Goal: Task Accomplishment & Management: Complete application form

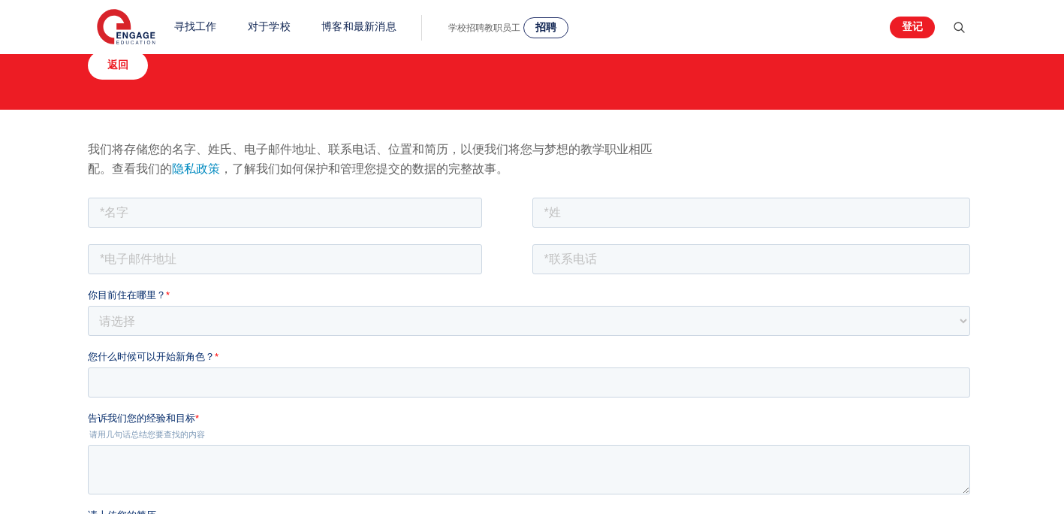
scroll to position [75, 0]
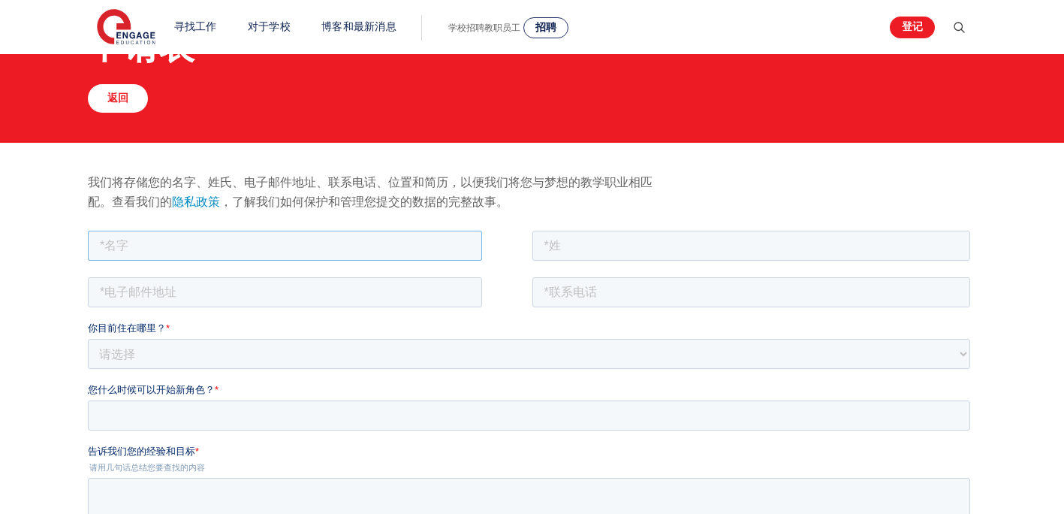
click at [241, 242] on input "text" at bounding box center [285, 245] width 394 height 30
type input "Jiayue"
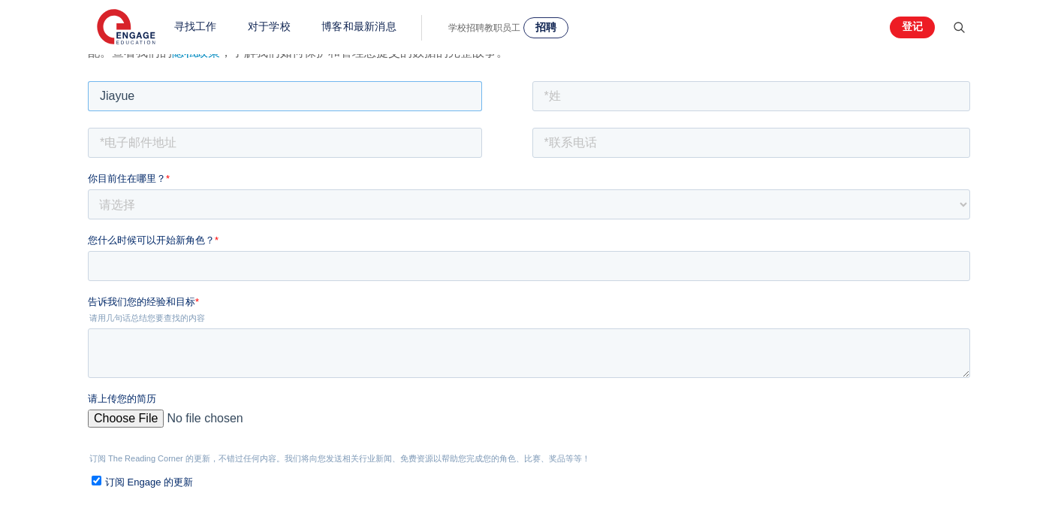
scroll to position [225, 0]
click at [301, 202] on select "请选择 英国 加拿大 爱尔兰 澳大利亚 新西兰 欧洲 美国 南非 牙买加 非洲 亚洲 中东 南美洲 加勒比海" at bounding box center [529, 203] width 882 height 30
select select "UK"
click at [88, 188] on select "请选择 英国 加拿大 爱尔兰 澳大利亚 新西兰 欧洲 美国 南非 牙买加 非洲 亚洲 中东 南美洲 加勒比海" at bounding box center [529, 203] width 882 height 30
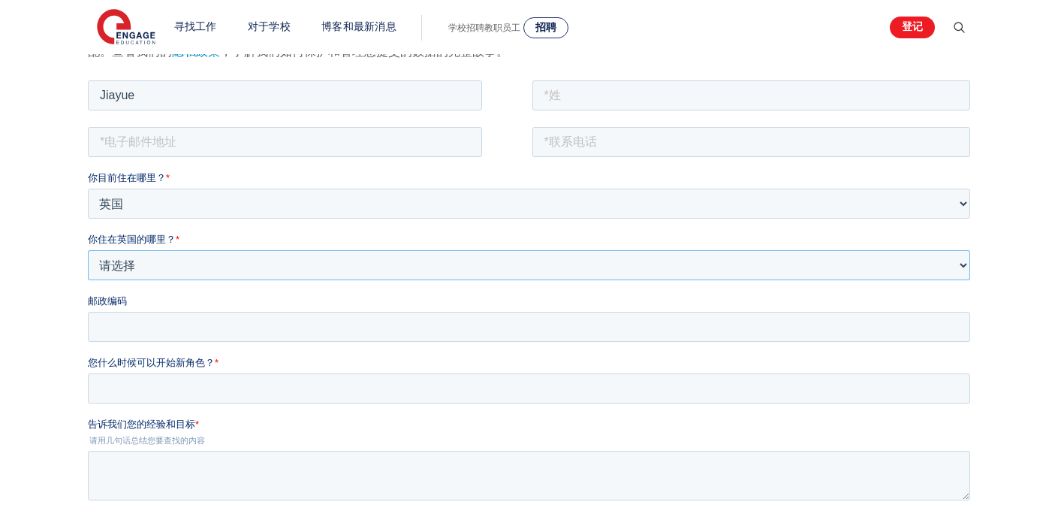
click at [173, 270] on select "请选择 海外 巴恩斯利 贝德福德郡 伯 克 希尔 伯恩茅斯 布拉克内尔森林 布拉德福德 布莱顿和霍夫 布里斯托尔 白金汉郡 卡尔德代尔 剑桥 柴郡 伦敦金融城…" at bounding box center [529, 264] width 882 height 30
select select "London"
click at [88, 249] on select "请选择 海外 巴恩斯利 贝德福德郡 伯 克 希尔 伯恩茅斯 布拉克内尔森林 布拉德福德 布莱顿和霍夫 布里斯托尔 白金汉郡 卡尔德代尔 剑桥 柴郡 伦敦金融城…" at bounding box center [529, 264] width 882 height 30
click at [219, 323] on input "邮政编码" at bounding box center [529, 326] width 882 height 30
type input "W7 1BL"
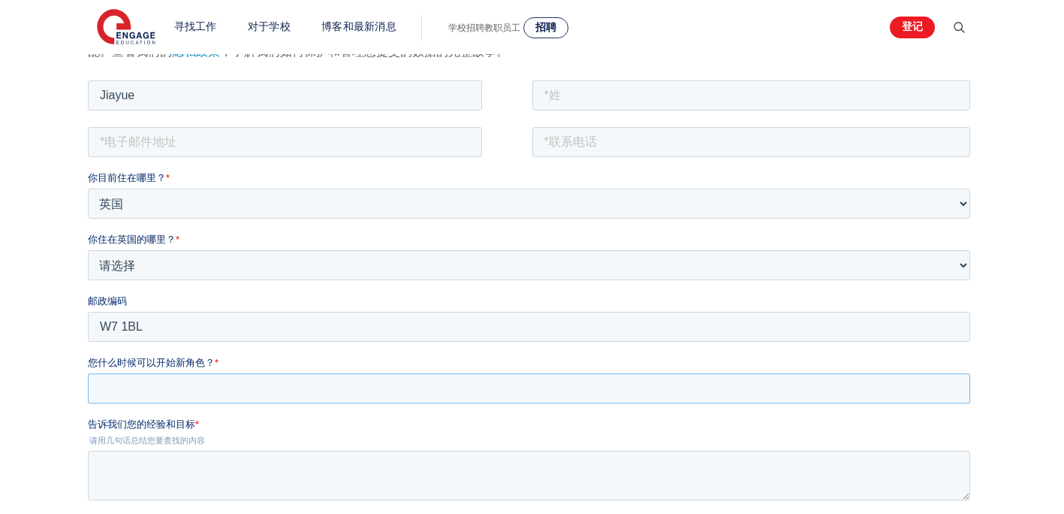
click at [134, 384] on input "您什么时候可以开始新角色？ *" at bounding box center [529, 387] width 882 height 30
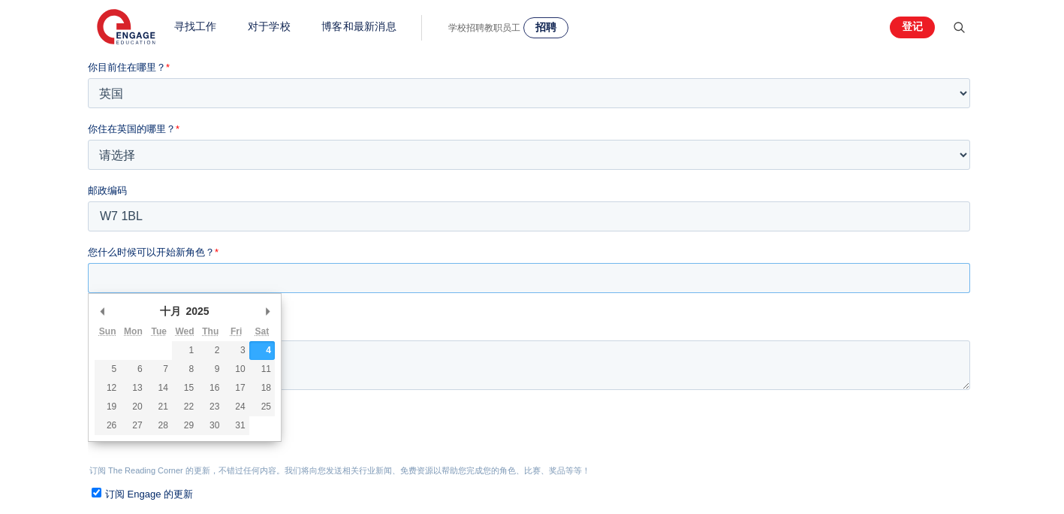
scroll to position [375, 0]
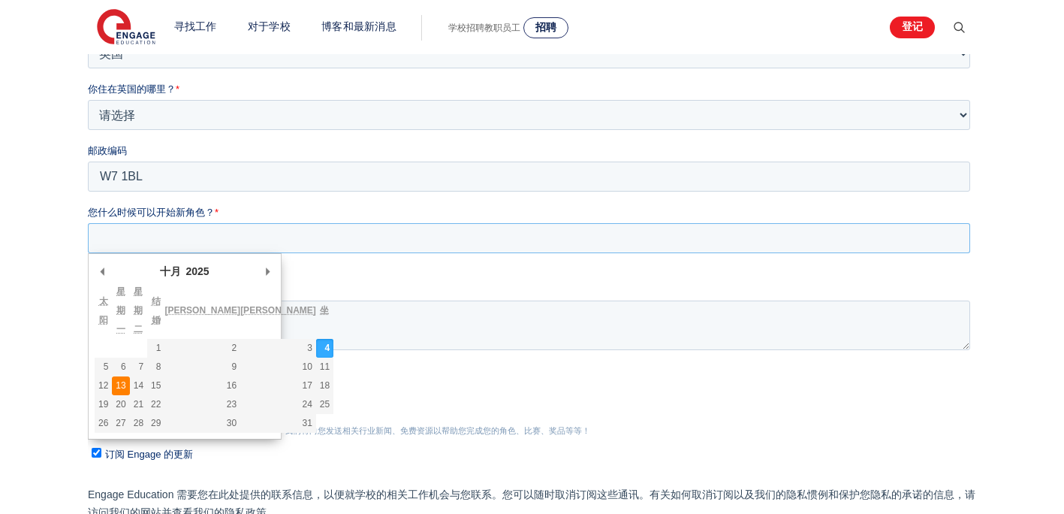
type div "2025-10-13"
type input "2025/10/13"
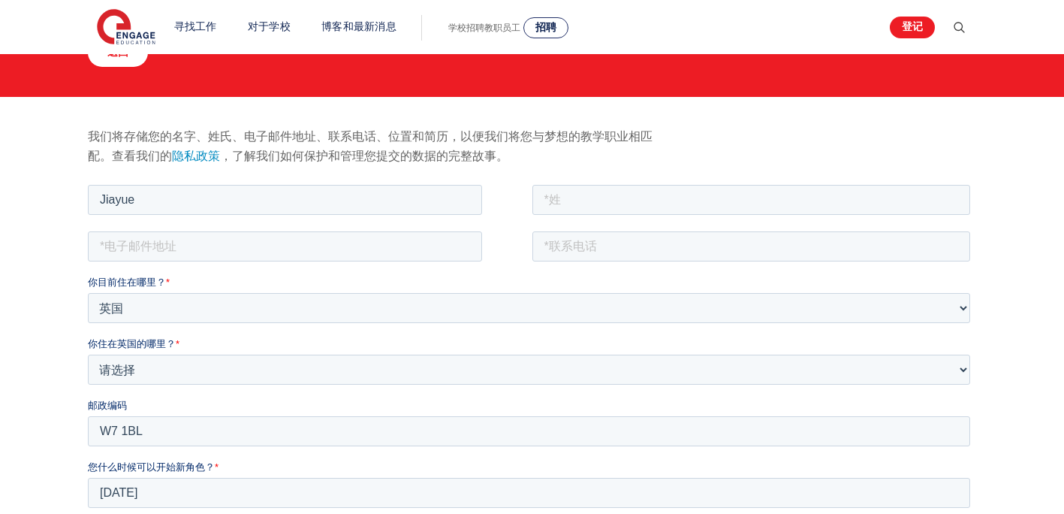
scroll to position [75, 0]
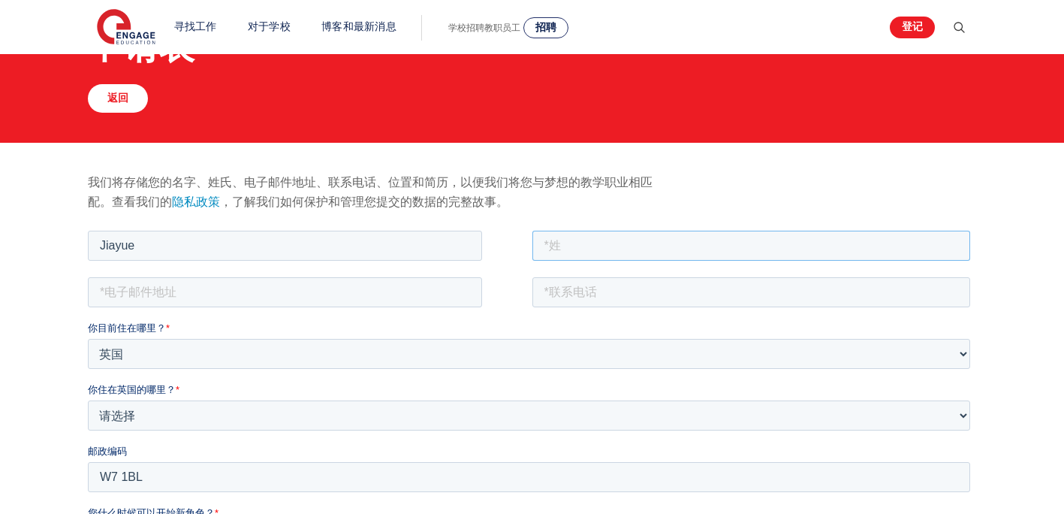
click at [594, 248] on input "text" at bounding box center [751, 245] width 438 height 30
type input "Li"
click at [283, 296] on input "email" at bounding box center [285, 291] width 394 height 30
type input "jiayue340@gmail.com"
click at [613, 297] on input "tel" at bounding box center [751, 291] width 438 height 30
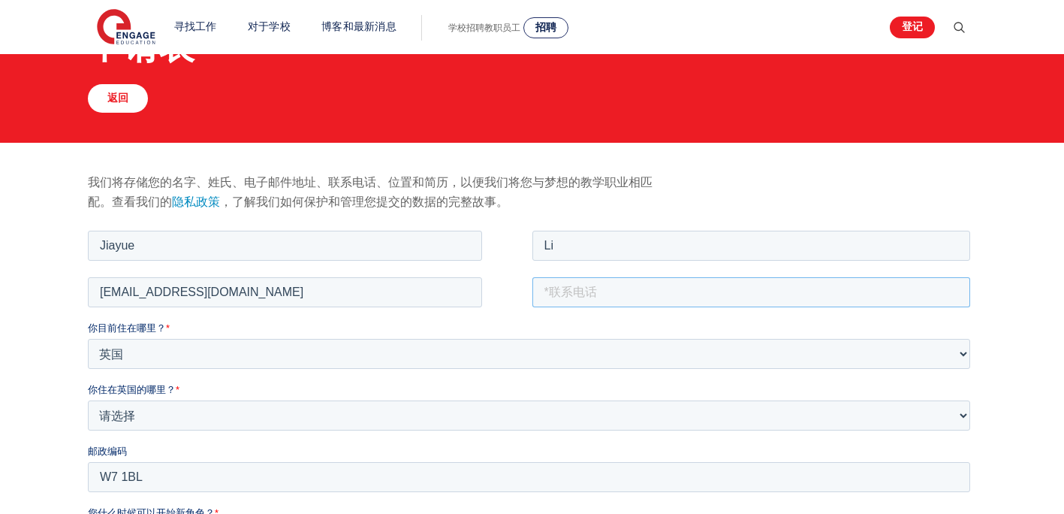
type input "+447884052654"
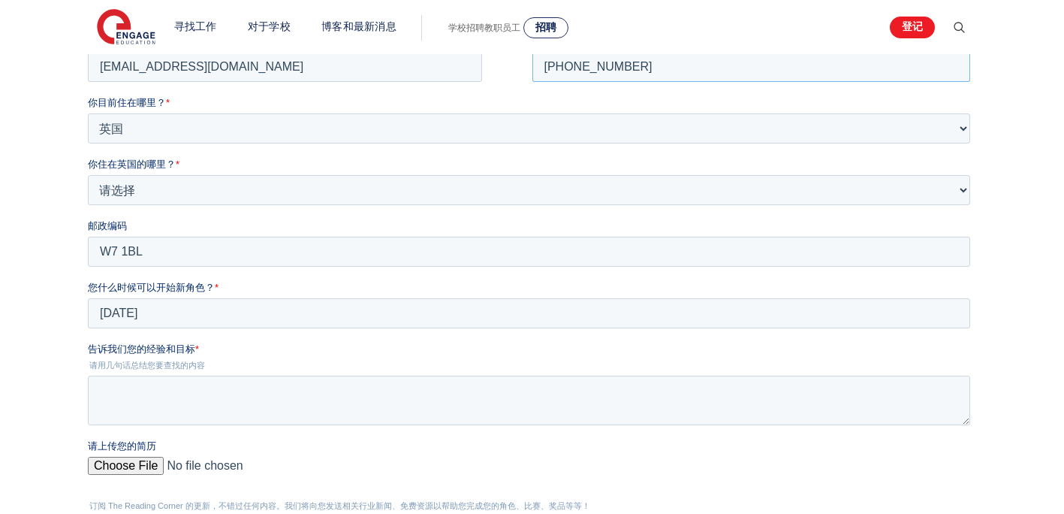
scroll to position [375, 0]
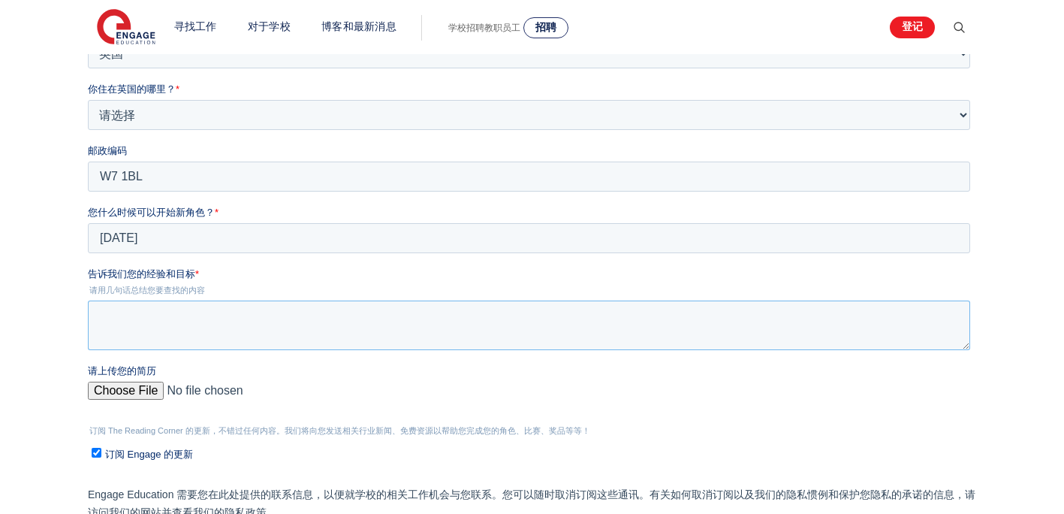
click at [251, 320] on textarea "告诉我们您的经验和目标 *" at bounding box center [529, 325] width 882 height 50
click at [110, 393] on div "请上传您的简历" at bounding box center [532, 387] width 888 height 48
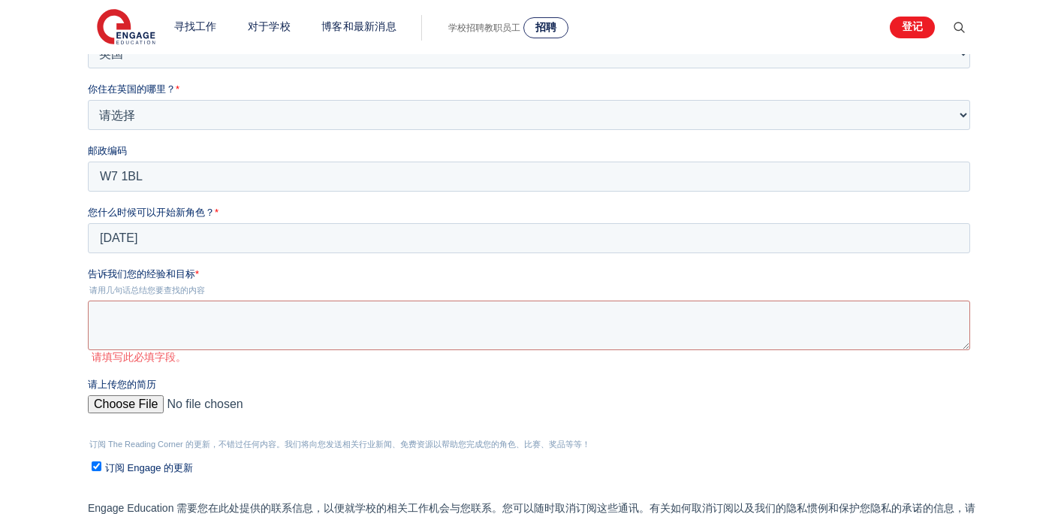
click at [118, 405] on input "请上传您的简历" at bounding box center [529, 410] width 882 height 30
type input "C:\fakepath\Jiayue Li CV 职 new.docx"
click at [191, 312] on textarea "告诉我们您的经验和目标 *" at bounding box center [529, 325] width 882 height 50
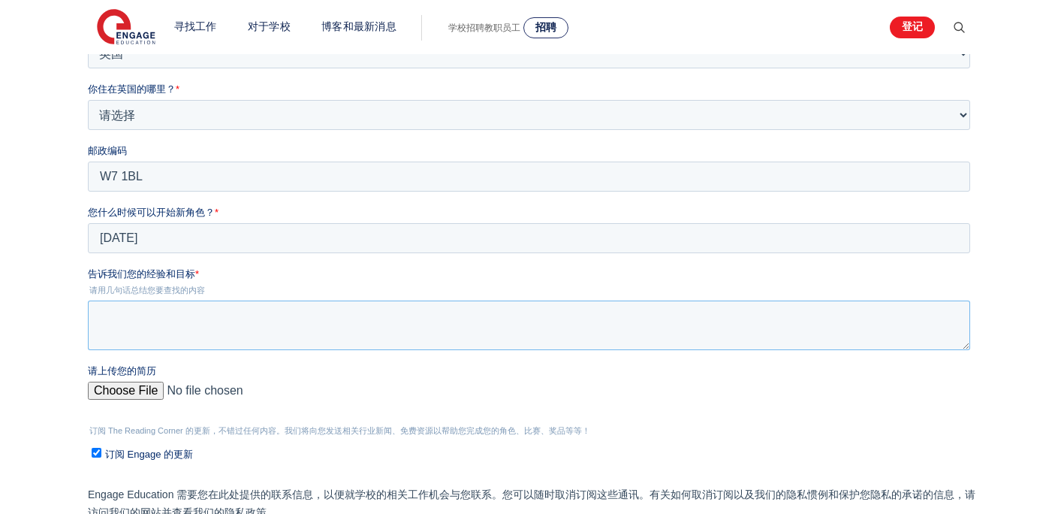
click at [132, 316] on textarea "告诉我们您的经验和目标 *" at bounding box center [529, 325] width 882 height 50
paste textarea "I have a multidisciplinary background in engineering management and psychology.…"
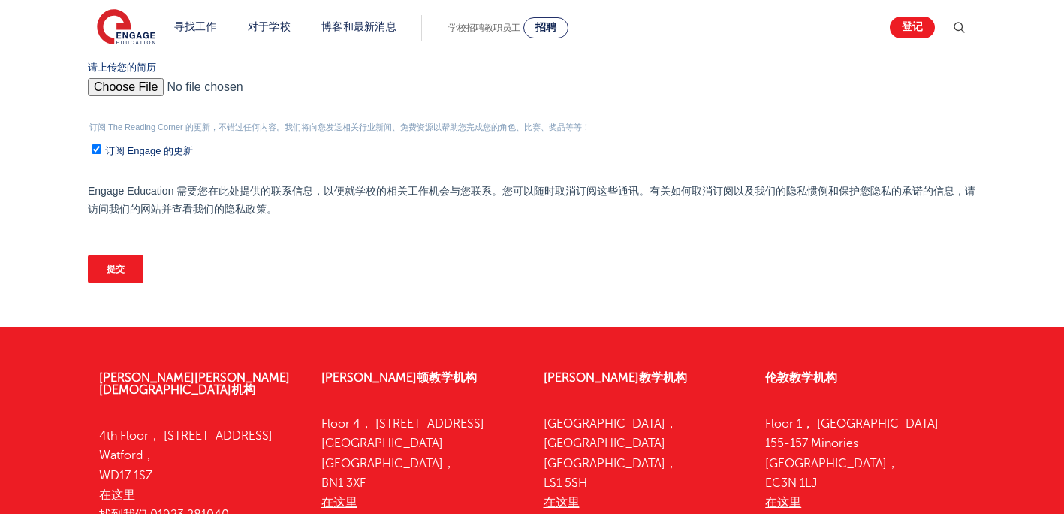
scroll to position [676, 0]
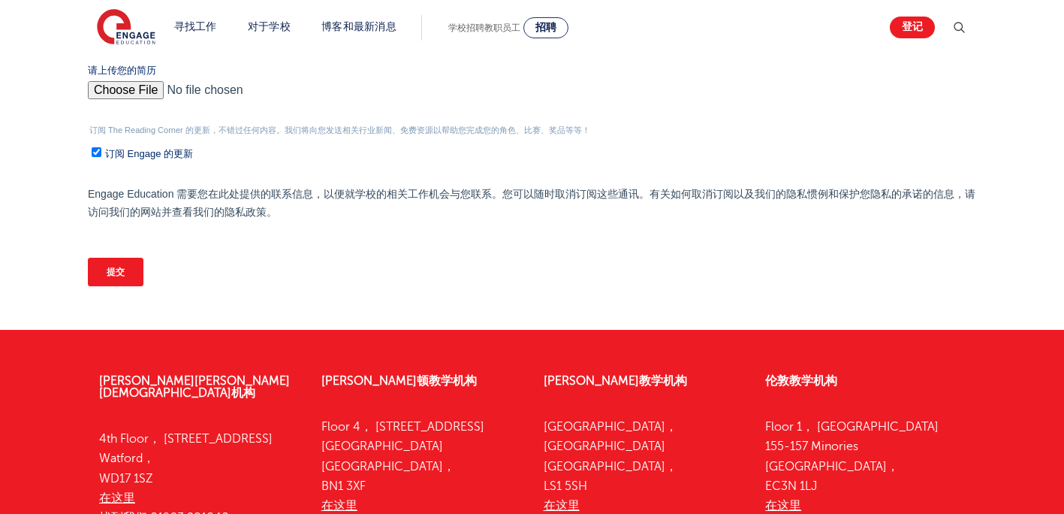
type textarea "I have a multidisciplinary background in engineering management and psychology.…"
click at [119, 271] on input "提交" at bounding box center [116, 272] width 56 height 29
type input "Submit"
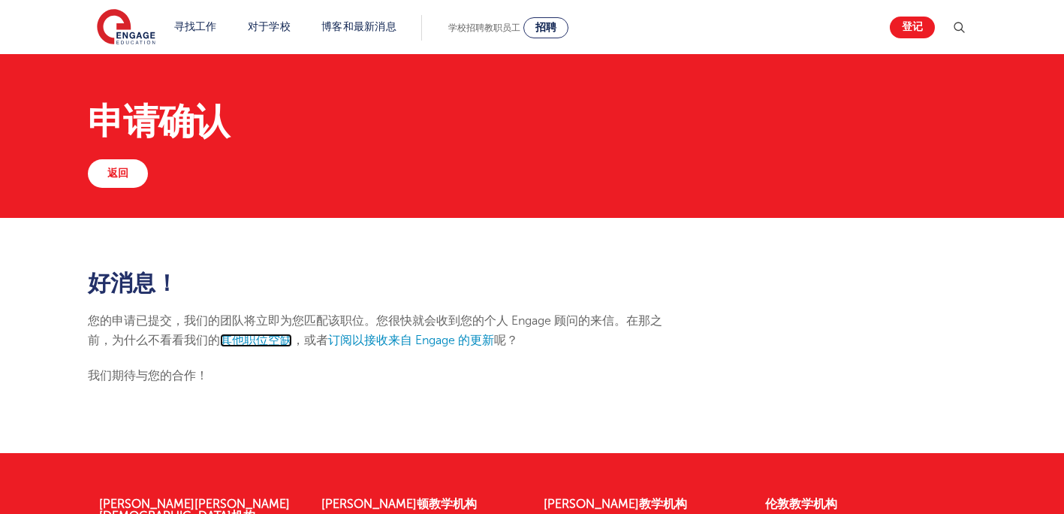
click at [262, 342] on link "其他职位空缺" at bounding box center [256, 340] width 72 height 14
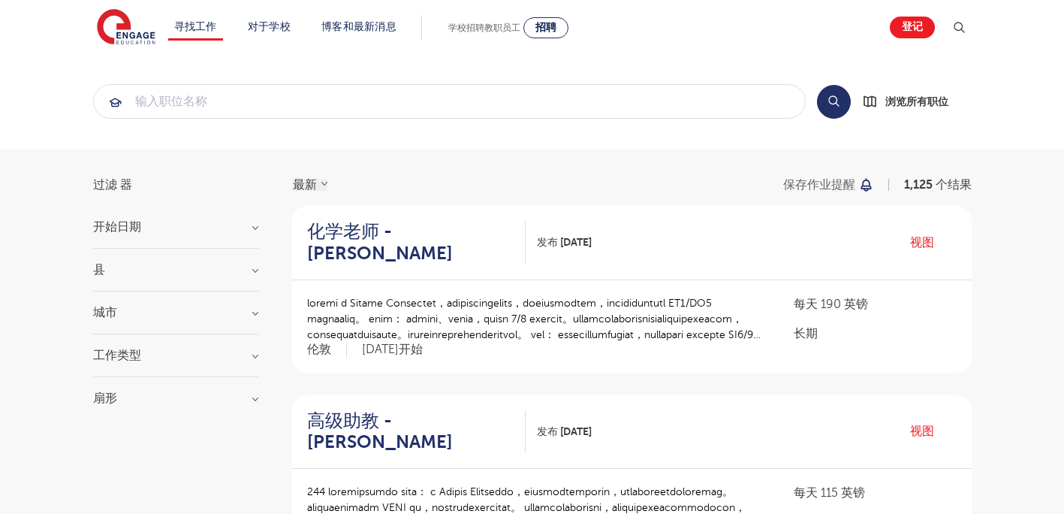
click at [194, 362] on div "工作类型 Long Term 156 Daily Supply 40 SEND 40 Support Services 21 Permanent 4" at bounding box center [175, 363] width 165 height 28
click at [227, 355] on h3 "工作类型" at bounding box center [175, 355] width 165 height 12
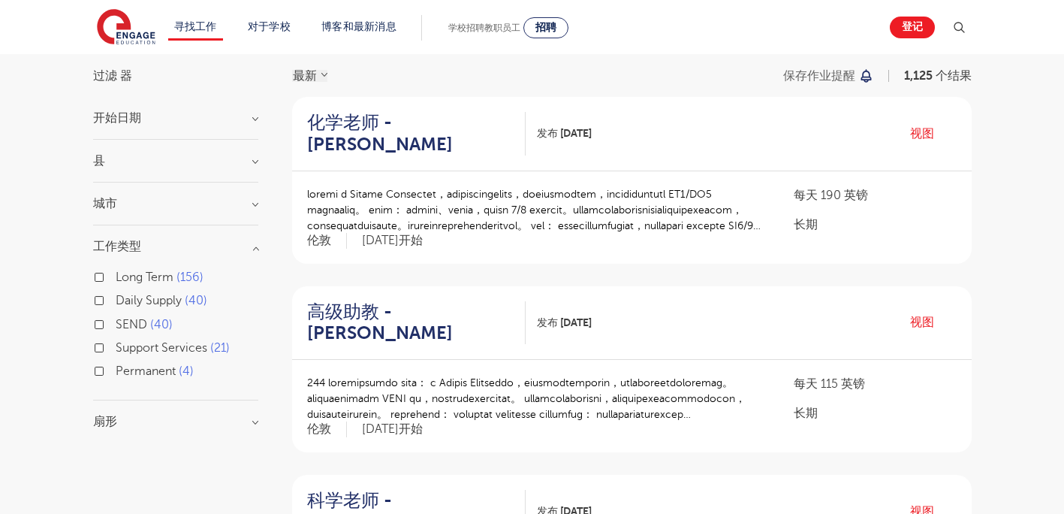
scroll to position [150, 0]
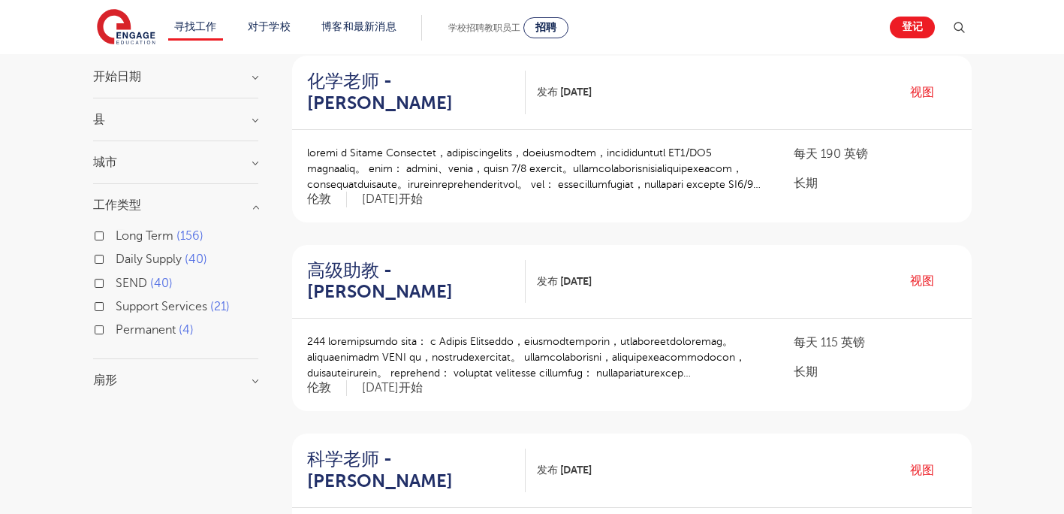
click at [126, 256] on span "Daily Supply" at bounding box center [149, 259] width 66 height 14
click at [125, 256] on input "Daily Supply 40" at bounding box center [121, 257] width 10 height 10
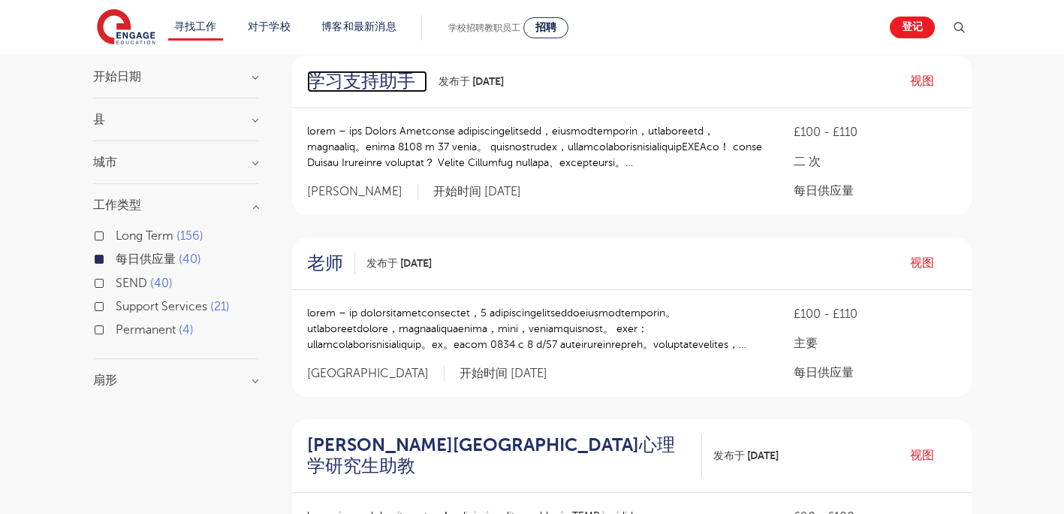
click at [368, 80] on h2 "学习支持助手" at bounding box center [361, 82] width 108 height 22
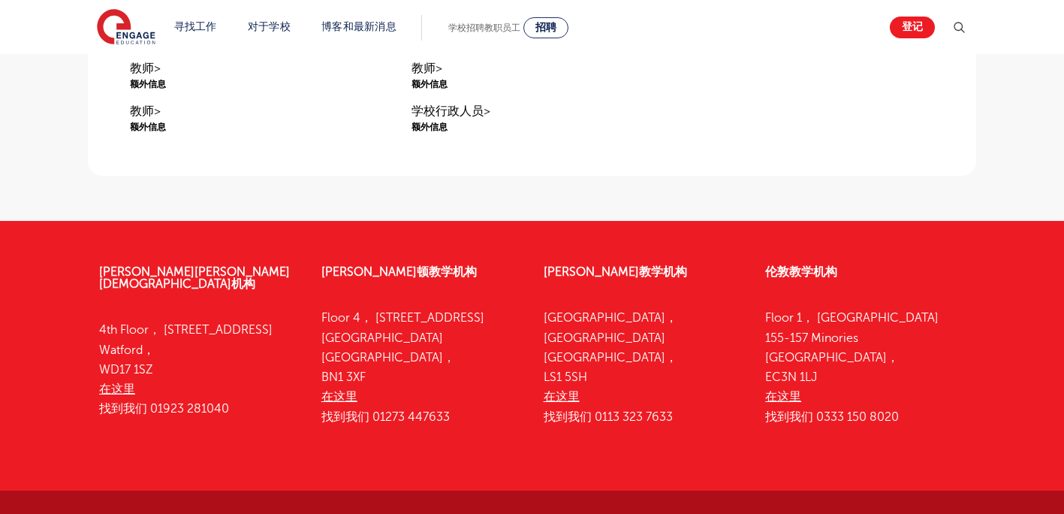
scroll to position [1051, 0]
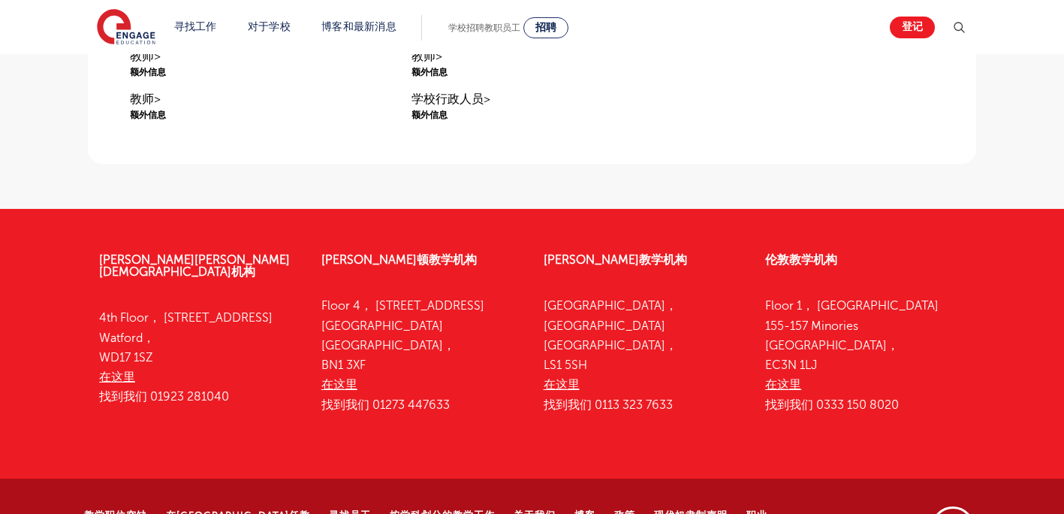
drag, startPoint x: 167, startPoint y: 307, endPoint x: 166, endPoint y: 346, distance: 39.0
click at [166, 346] on p "4th Floor， 45 Clarendon Road Watford， WD17 1SZ 在这里 找到我们 01923 281040" at bounding box center [199, 357] width 200 height 98
copy p "45 Clarendon Road Watford， WD17 1SZ"
click at [91, 307] on div "沃特福德教学机构 4th Floor， 45 Clarendon Road Watford， WD17 1SZ 在这里 找到我们 01923 281040" at bounding box center [199, 331] width 222 height 201
drag, startPoint x: 100, startPoint y: 307, endPoint x: 157, endPoint y: 348, distance: 70.0
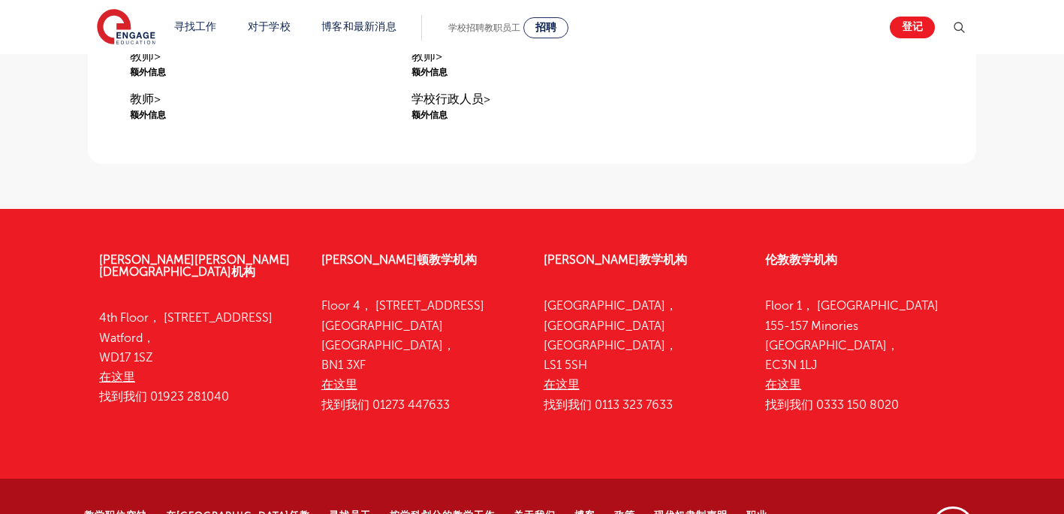
click at [157, 348] on p "4th Floor， 45 Clarendon Road Watford， WD17 1SZ 在这里 找到我们 01923 281040" at bounding box center [199, 357] width 200 height 98
copy p "4th Floor， 45 Clarendon Road Watford， WD17 1SZ"
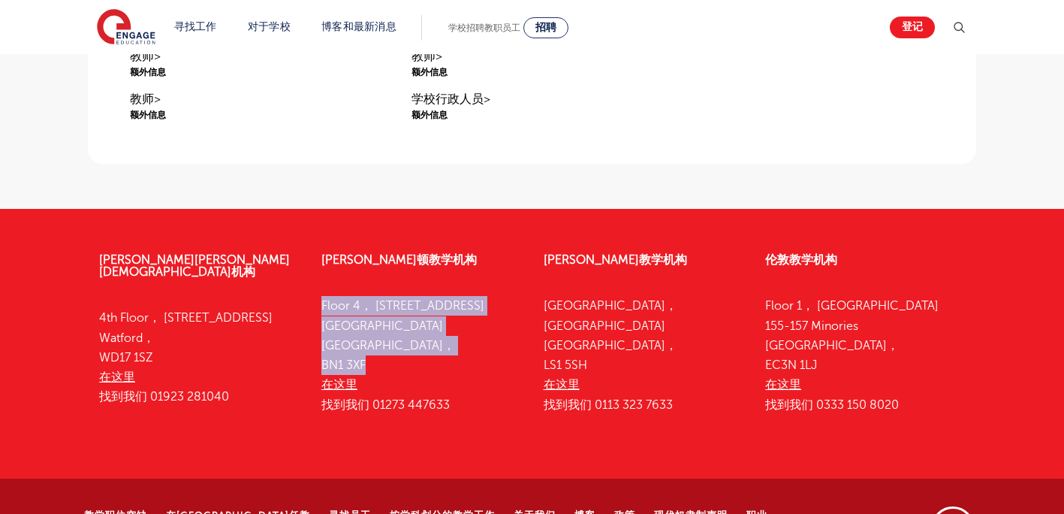
drag, startPoint x: 324, startPoint y: 306, endPoint x: 371, endPoint y: 369, distance: 78.2
click at [371, 369] on p "Floor 4， 100 Queens Road Brighton Brighton， BN1 3XF 在这里 找到我们 01273 447633" at bounding box center [421, 355] width 200 height 119
copy p "Floor 4， 100 Queens Road Brighton Brighton， BN1 3XF"
click at [449, 274] on div "布莱顿教学机构 Floor 4， 100 Queens Road Brighton Brighton， BN1 3XF 在这里 找到我们 01273 4476…" at bounding box center [421, 335] width 222 height 209
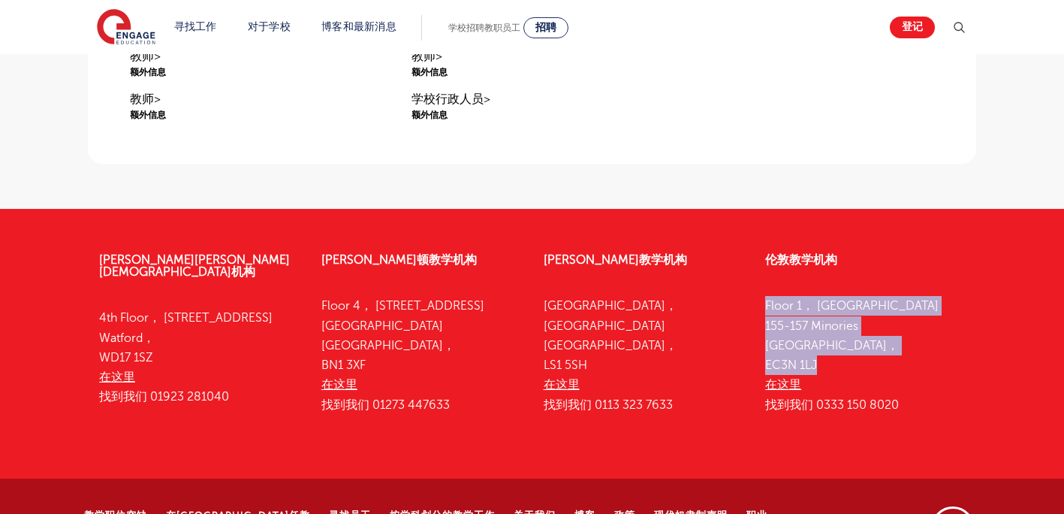
drag, startPoint x: 766, startPoint y: 309, endPoint x: 819, endPoint y: 365, distance: 77.0
click at [819, 365] on p "Floor 1， Portsoken House 155-157 Minories London， EC3N 1LJ 在这里 找到我们 0333 150 80…" at bounding box center [865, 355] width 200 height 119
copy p "Floor 1， Portsoken House 155-157 Minories London， EC3N 1LJ"
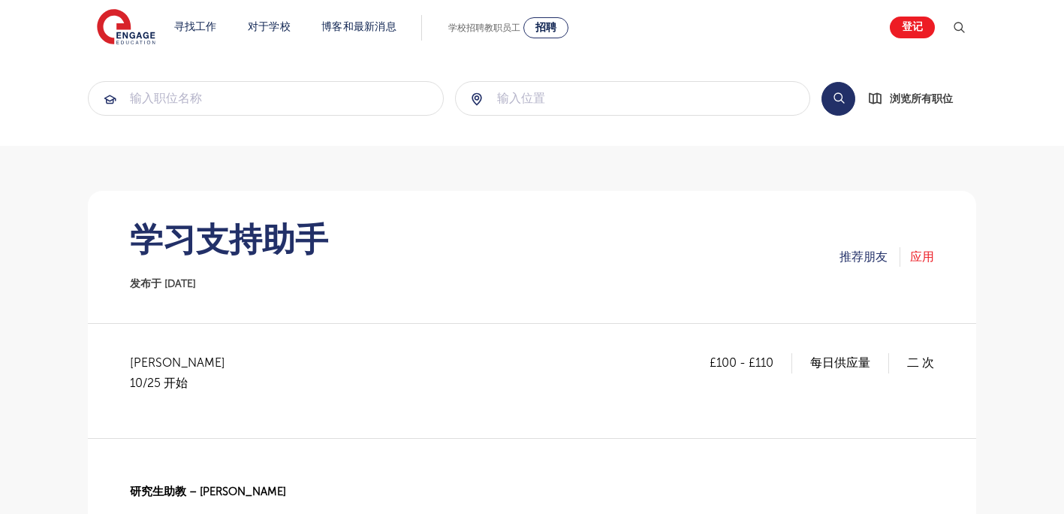
scroll to position [0, 0]
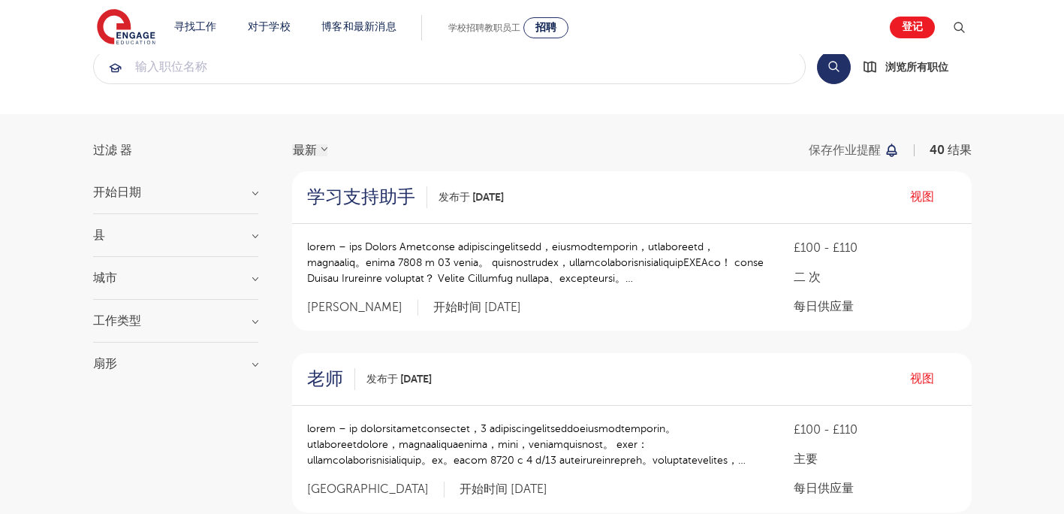
scroll to position [75, 0]
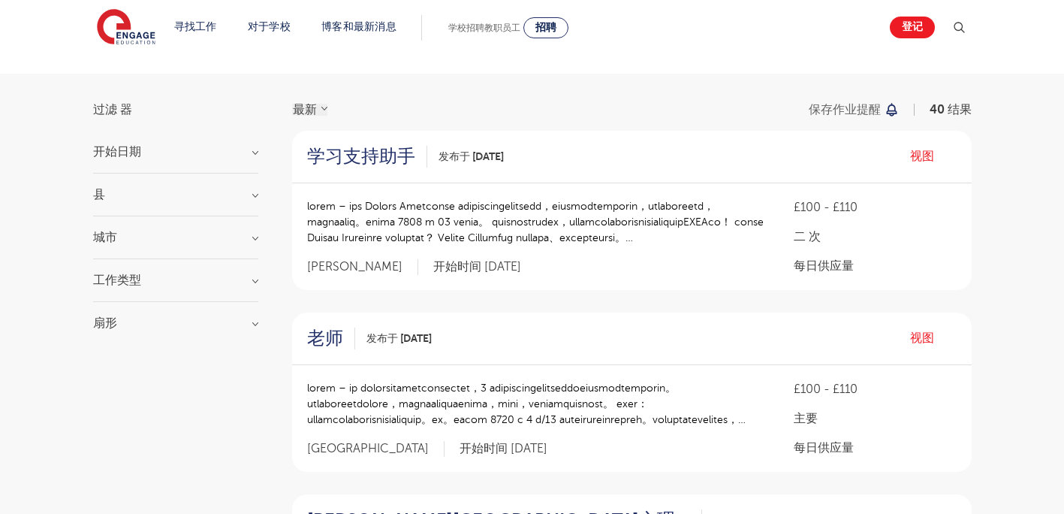
click at [209, 205] on div "县 [GEOGRAPHIC_DATA] 10 Barking And Dagenham 5 [GEOGRAPHIC_DATA] & Hove 4 [GEOGR…" at bounding box center [175, 202] width 165 height 28
click at [225, 199] on h3 "县" at bounding box center [175, 194] width 165 height 12
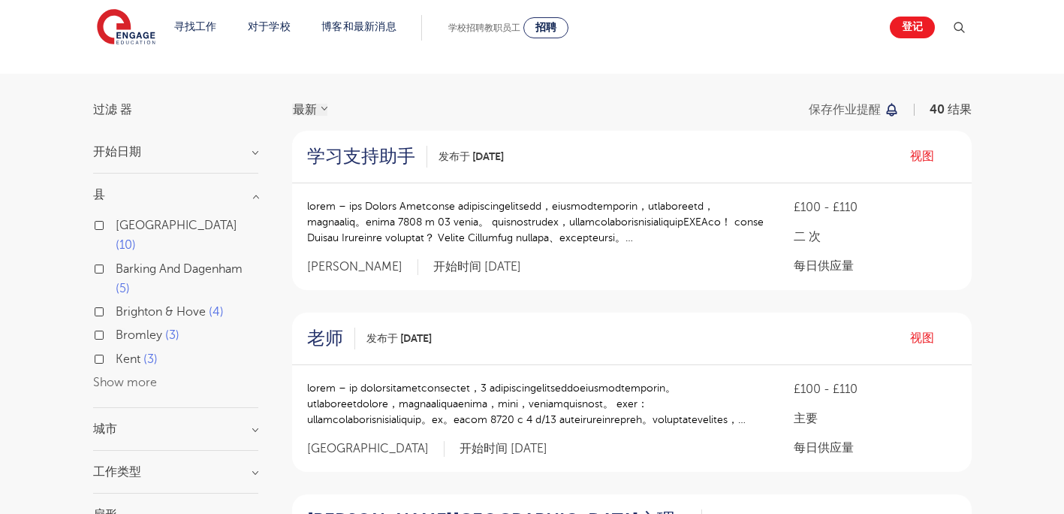
click at [183, 423] on div "城市 Barking And [GEOGRAPHIC_DATA] 5 Wealden 5 Bromley 3 [GEOGRAPHIC_DATA] 3 Dart…" at bounding box center [175, 437] width 165 height 28
click at [212, 423] on div "城市 Barking And [GEOGRAPHIC_DATA] 5 Wealden 5 Bromley 3 [GEOGRAPHIC_DATA] 3 Dart…" at bounding box center [175, 437] width 165 height 28
click at [245, 423] on h3 "城市" at bounding box center [175, 429] width 165 height 12
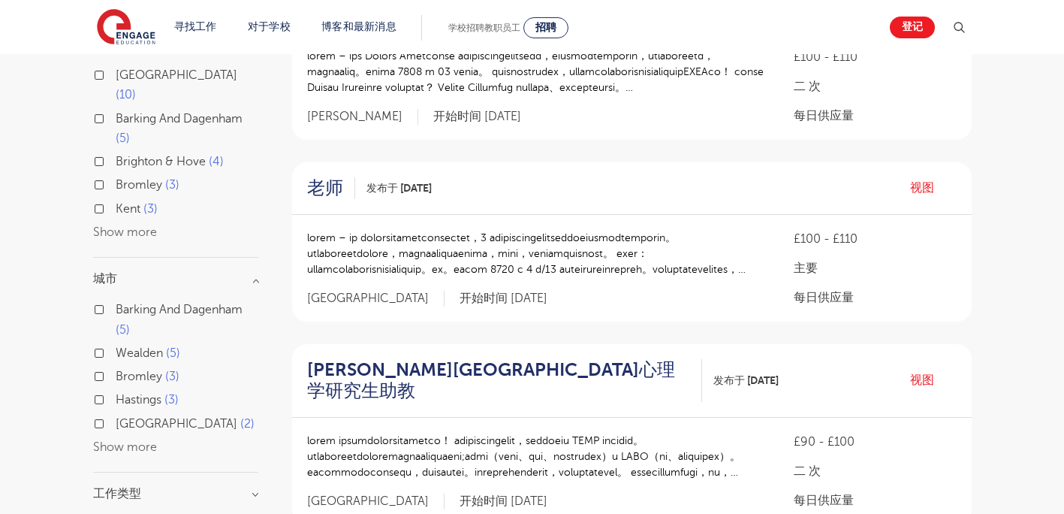
scroll to position [0, 0]
